Goal: Task Accomplishment & Management: Complete application form

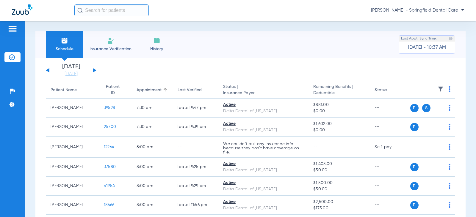
click at [89, 12] on input "text" at bounding box center [111, 10] width 74 height 12
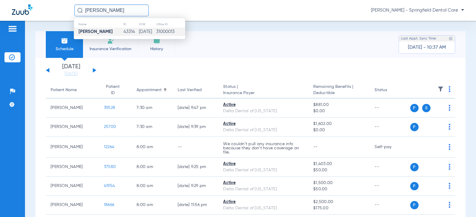
type input "[PERSON_NAME]"
click at [90, 30] on strong "[PERSON_NAME]" at bounding box center [95, 31] width 34 height 4
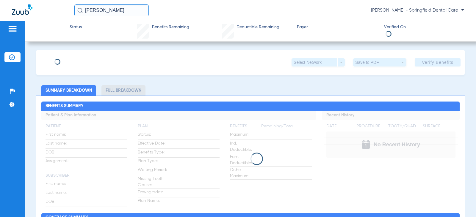
type input "[PERSON_NAME]"
type input "[DATE]"
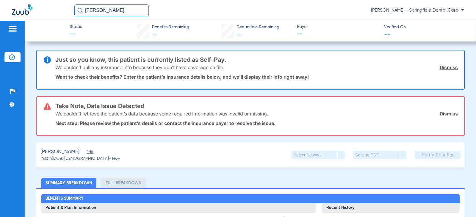
scroll to position [59, 0]
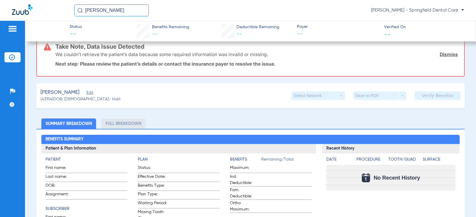
click at [86, 94] on span "Edit" at bounding box center [88, 94] width 5 height 6
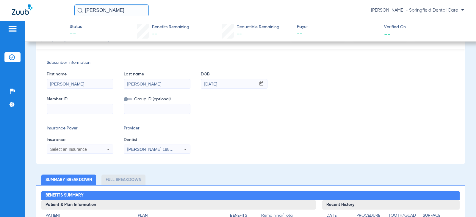
scroll to position [119, 0]
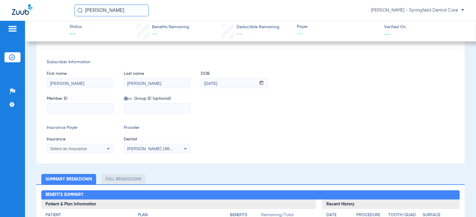
click at [68, 146] on div "Select an Insurance" at bounding box center [80, 148] width 66 height 7
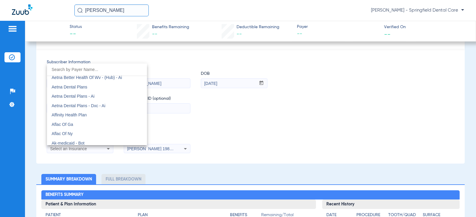
scroll to position [59, 0]
click at [84, 83] on mat-option "Aetna Dental Plans" at bounding box center [97, 87] width 100 height 10
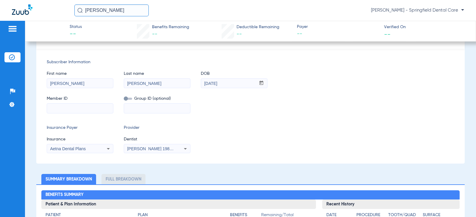
click at [80, 104] on mat-form-field at bounding box center [80, 108] width 67 height 12
click at [80, 104] on input at bounding box center [80, 109] width 66 height 10
paste input "W26672088"
type input "W26672088"
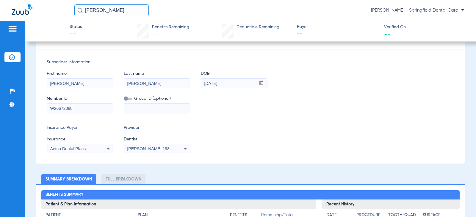
drag, startPoint x: 177, startPoint y: 144, endPoint x: 174, endPoint y: 149, distance: 5.8
click at [177, 144] on mat-select "[PERSON_NAME] 1982829420" at bounding box center [157, 149] width 67 height 10
click at [174, 149] on span "[PERSON_NAME] 1982829420" at bounding box center [156, 149] width 59 height 5
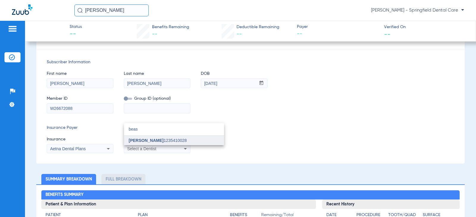
type input "beas"
click at [166, 140] on span "[PERSON_NAME] 1235410028" at bounding box center [158, 140] width 58 height 4
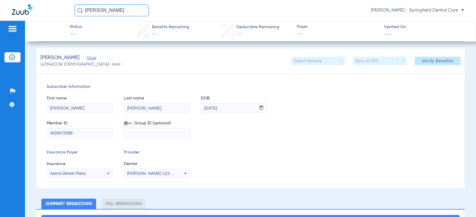
scroll to position [0, 0]
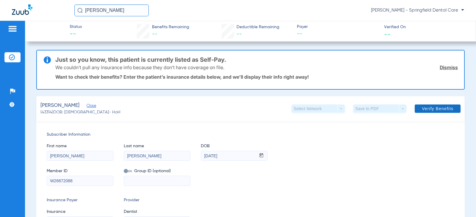
click at [435, 108] on span "Verify Benefits" at bounding box center [437, 108] width 32 height 5
